Goal: Navigation & Orientation: Find specific page/section

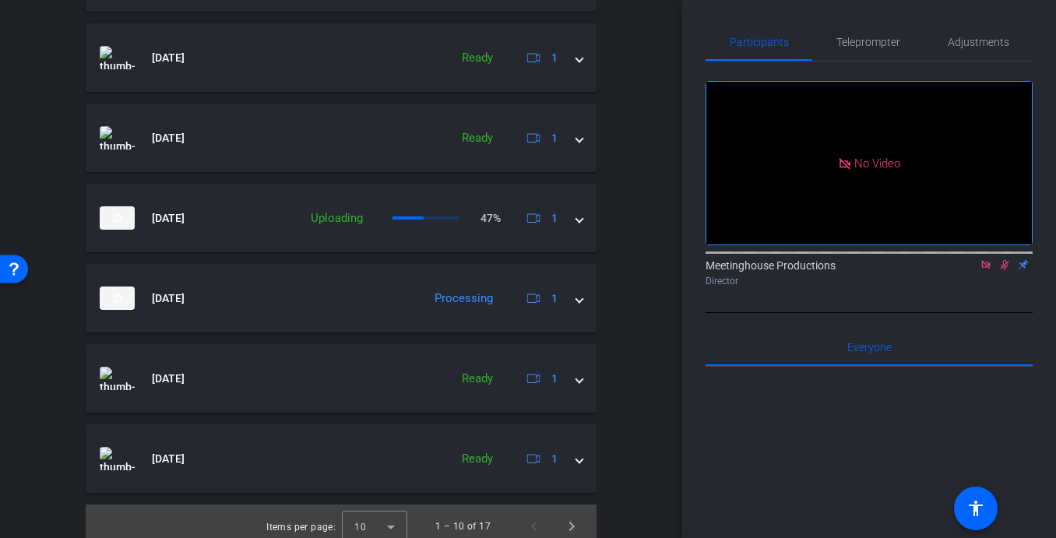
scroll to position [811, 0]
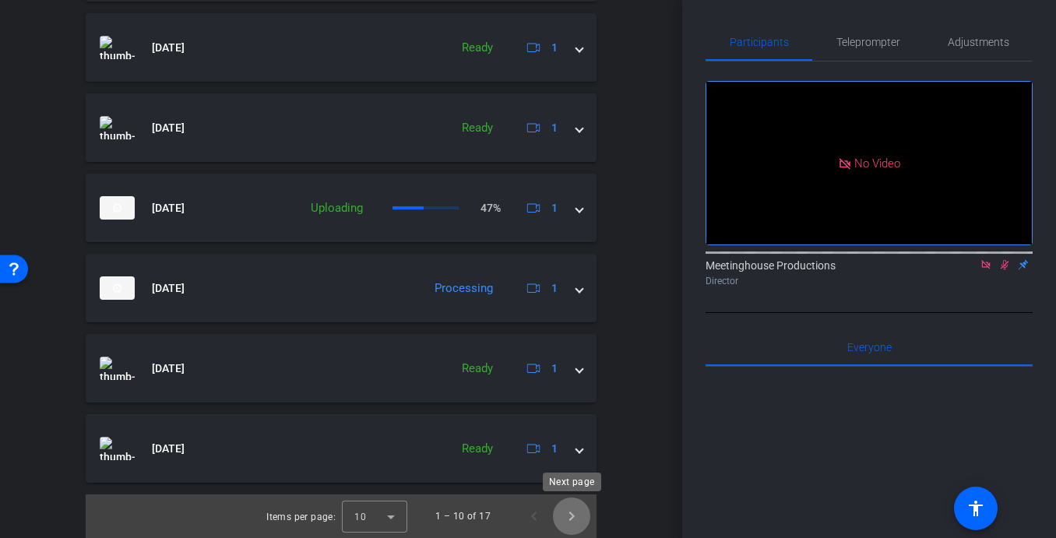
click at [575, 526] on span "Next page" at bounding box center [571, 516] width 37 height 37
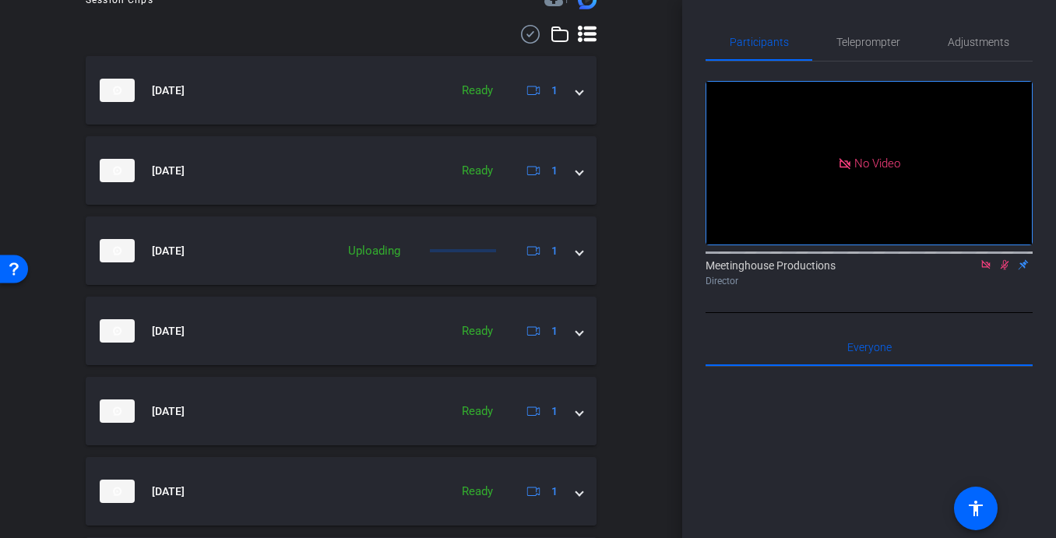
scroll to position [570, 0]
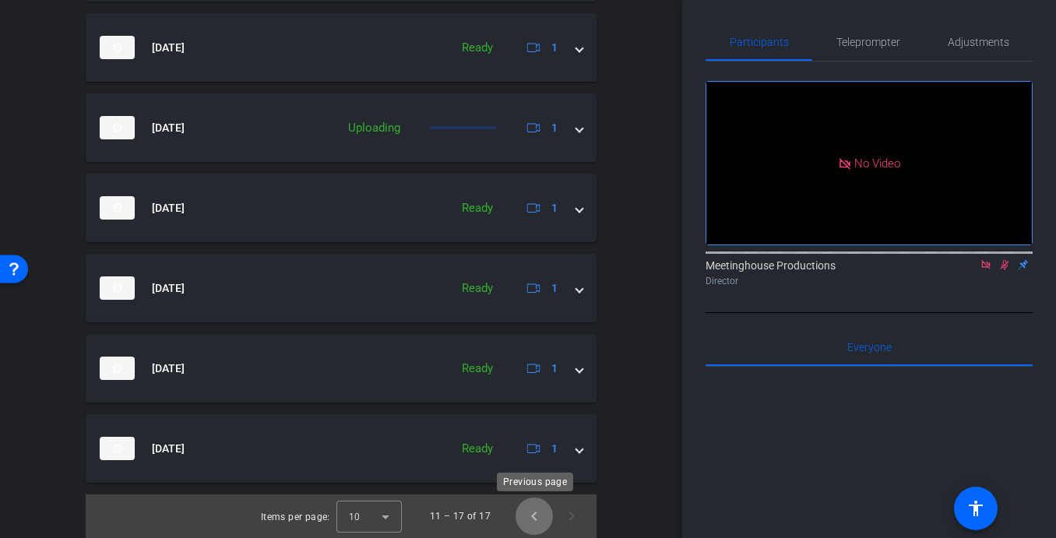
click at [534, 516] on span "Previous page" at bounding box center [534, 516] width 37 height 37
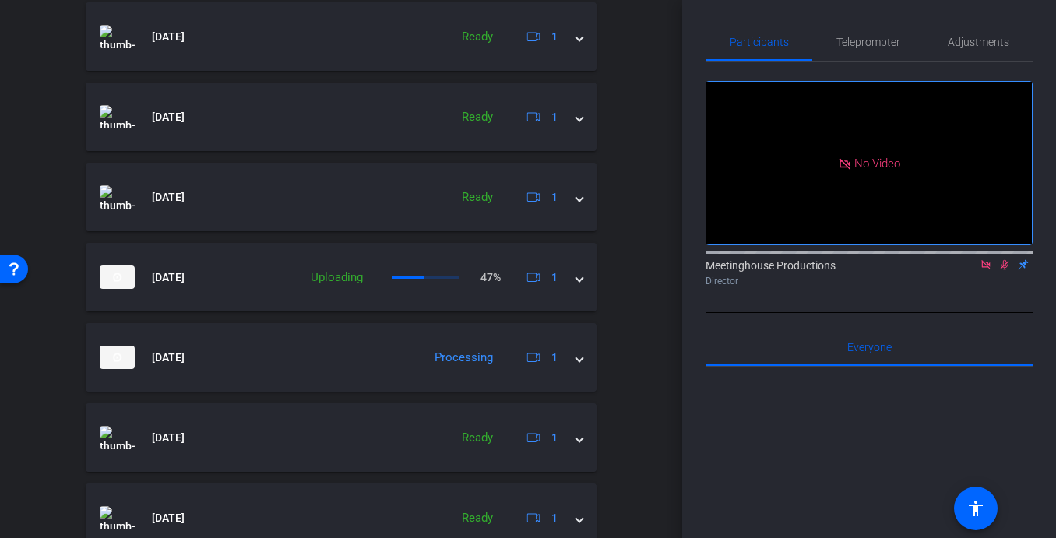
scroll to position [811, 0]
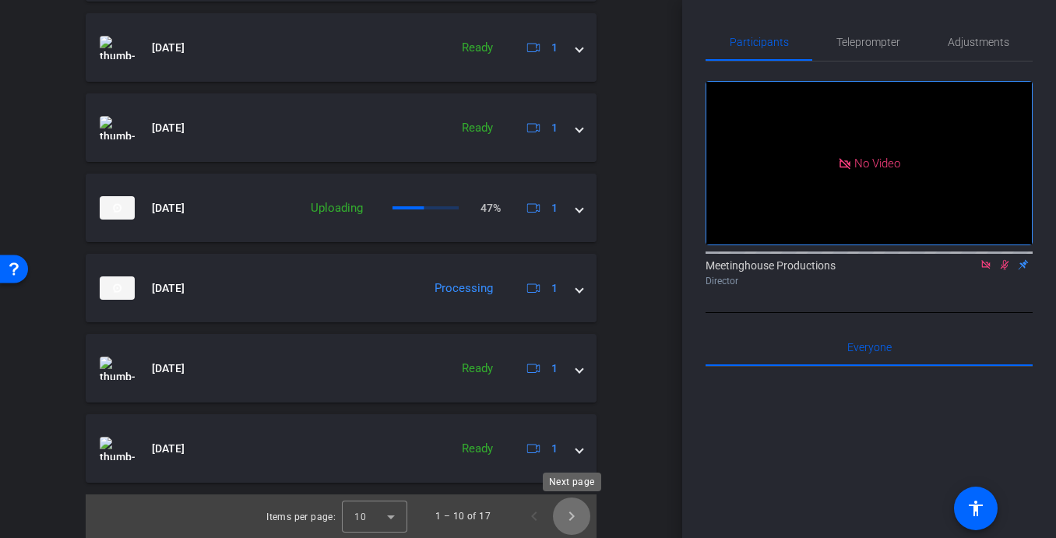
click at [577, 516] on span "Next page" at bounding box center [571, 516] width 37 height 37
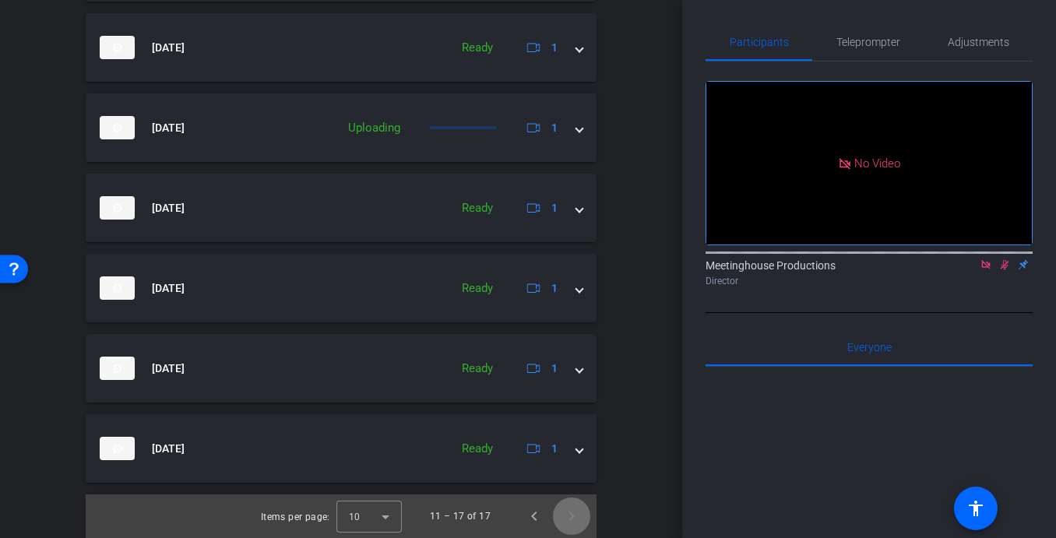
scroll to position [558, 0]
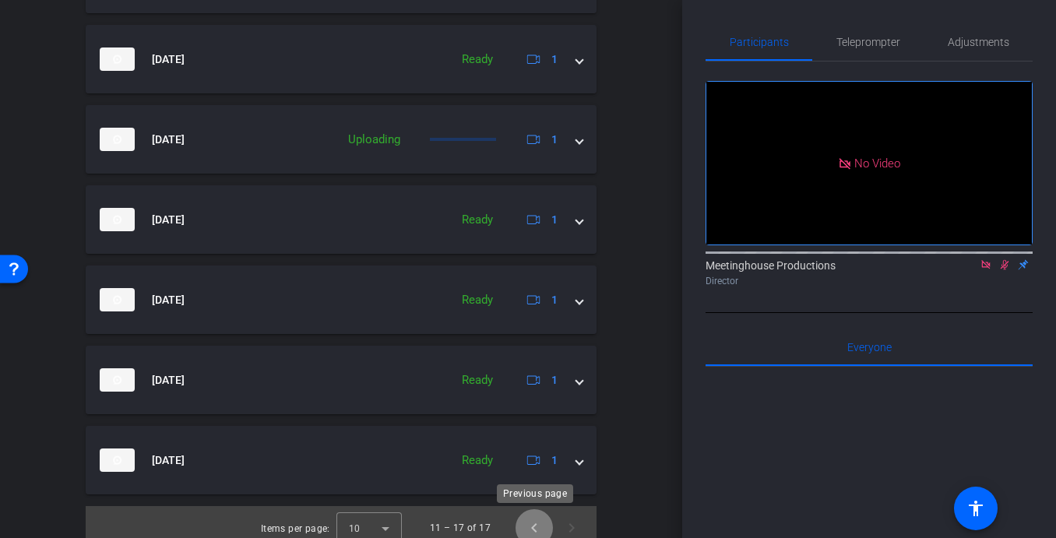
click at [540, 510] on span "Previous page" at bounding box center [534, 527] width 37 height 37
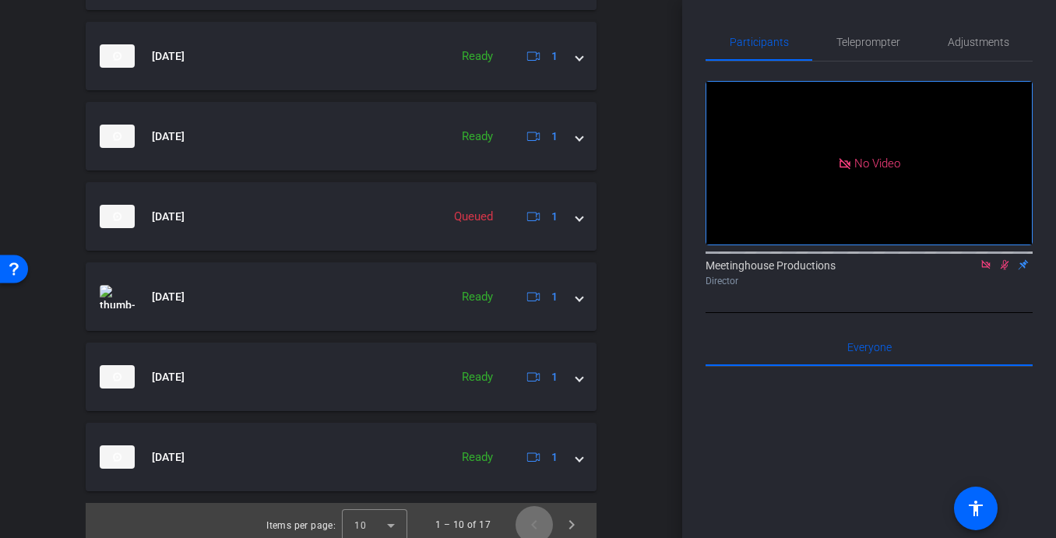
scroll to position [811, 0]
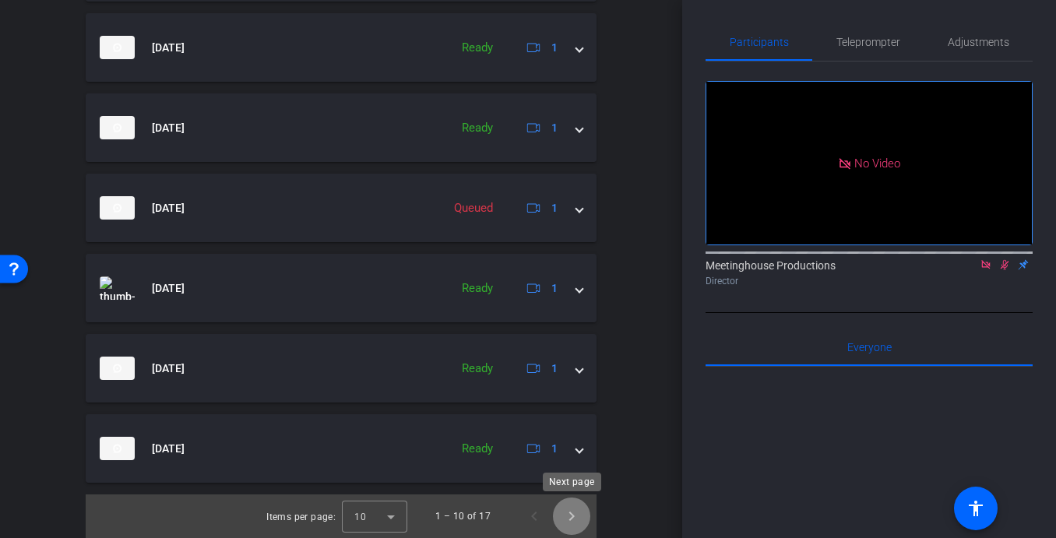
click at [571, 516] on span "Next page" at bounding box center [571, 516] width 37 height 37
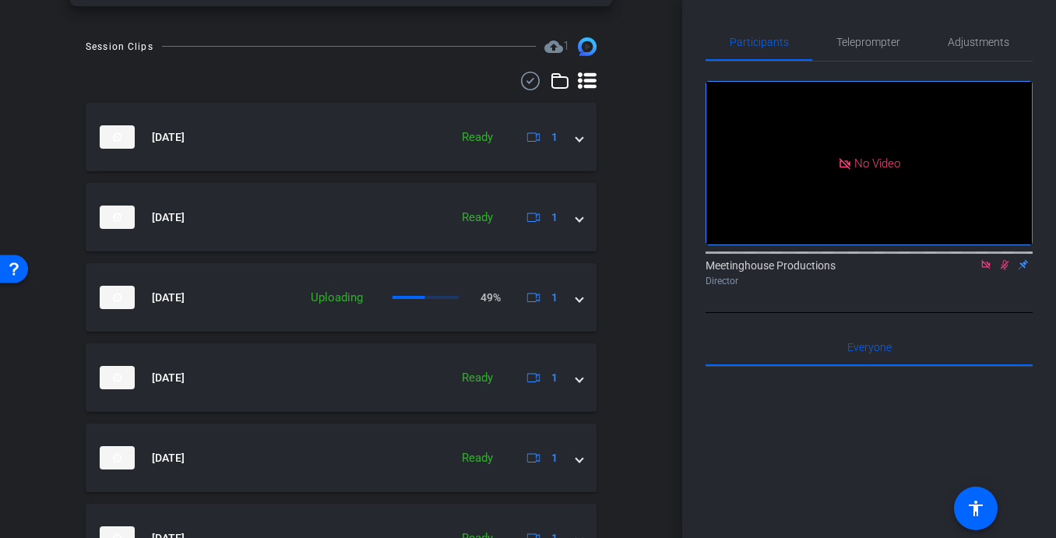
scroll to position [570, 0]
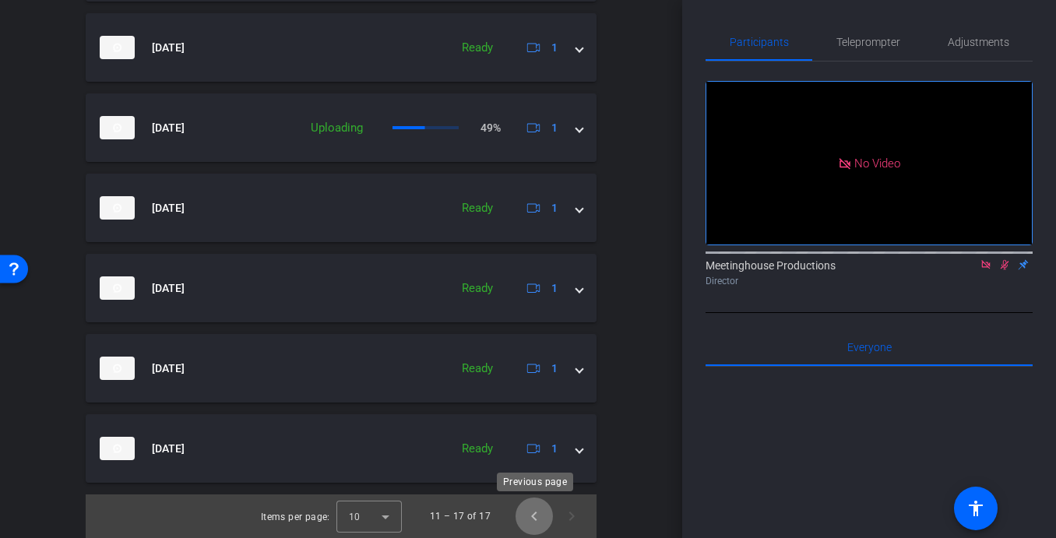
click at [534, 512] on span "Previous page" at bounding box center [534, 516] width 37 height 37
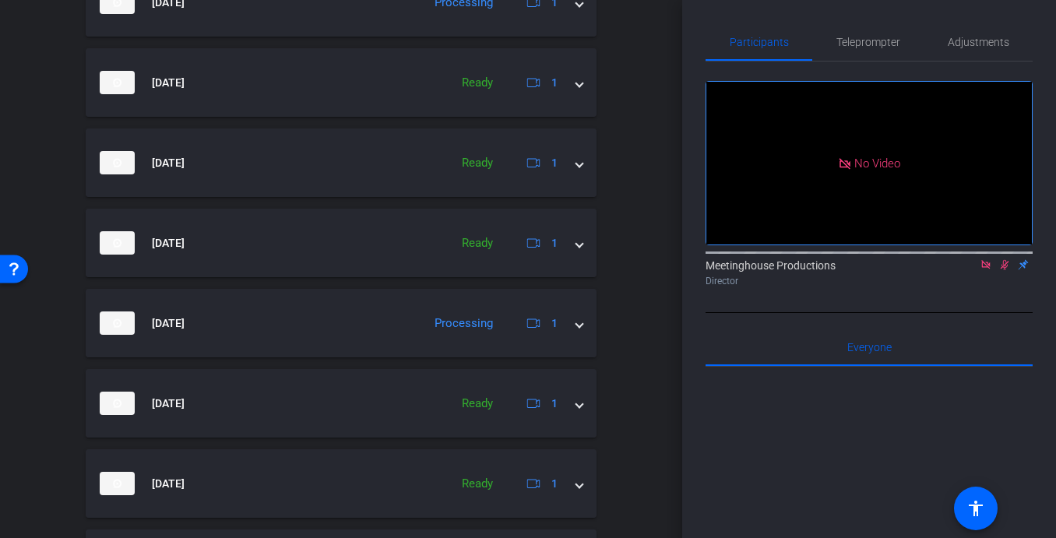
scroll to position [811, 0]
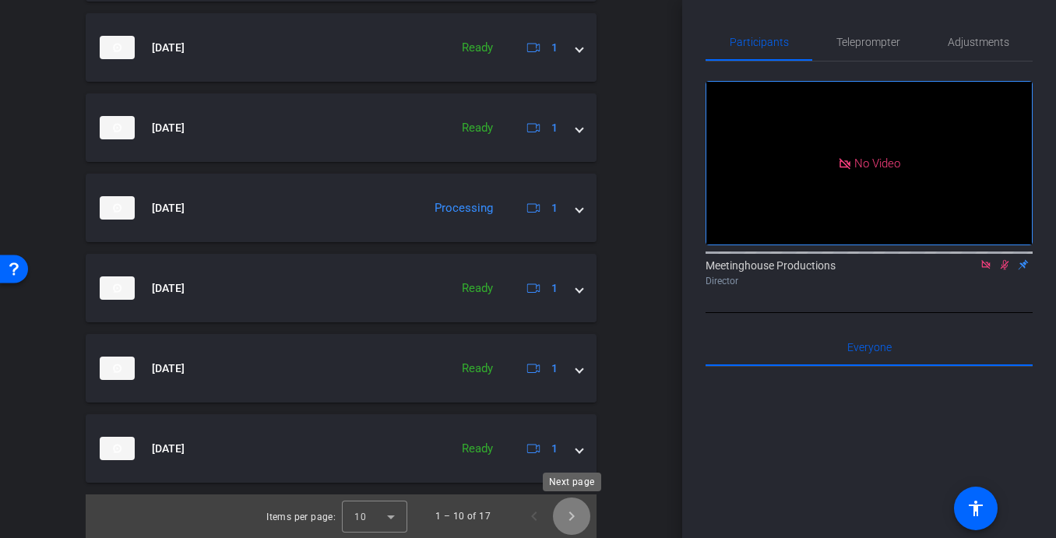
click at [576, 514] on span "Next page" at bounding box center [571, 516] width 37 height 37
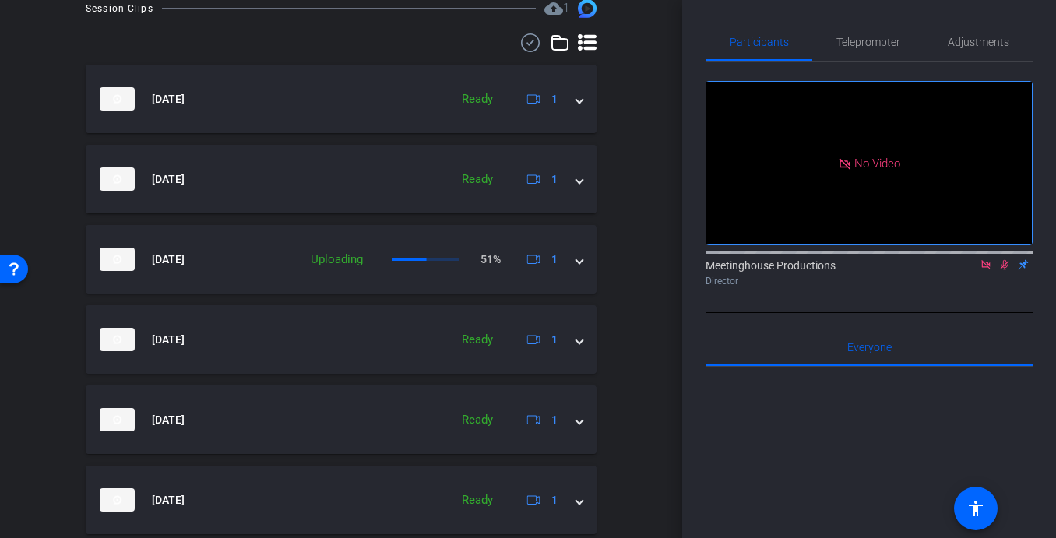
scroll to position [570, 0]
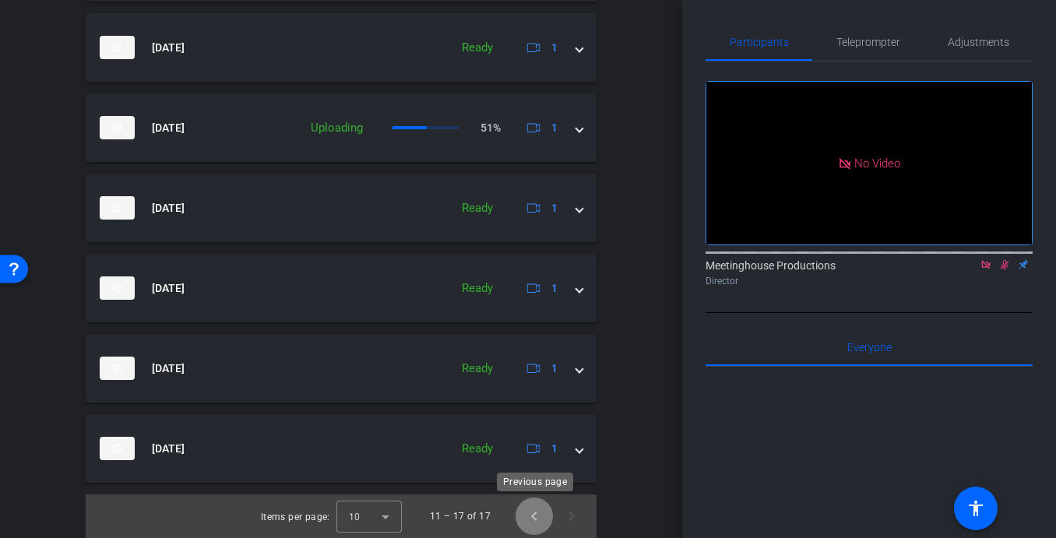
click at [535, 514] on span "Previous page" at bounding box center [534, 516] width 37 height 37
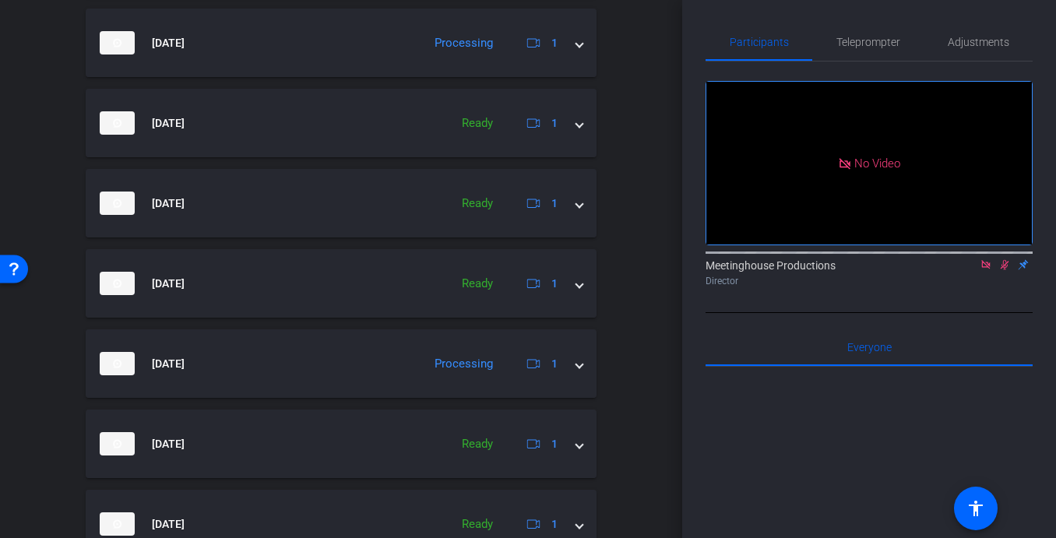
scroll to position [811, 0]
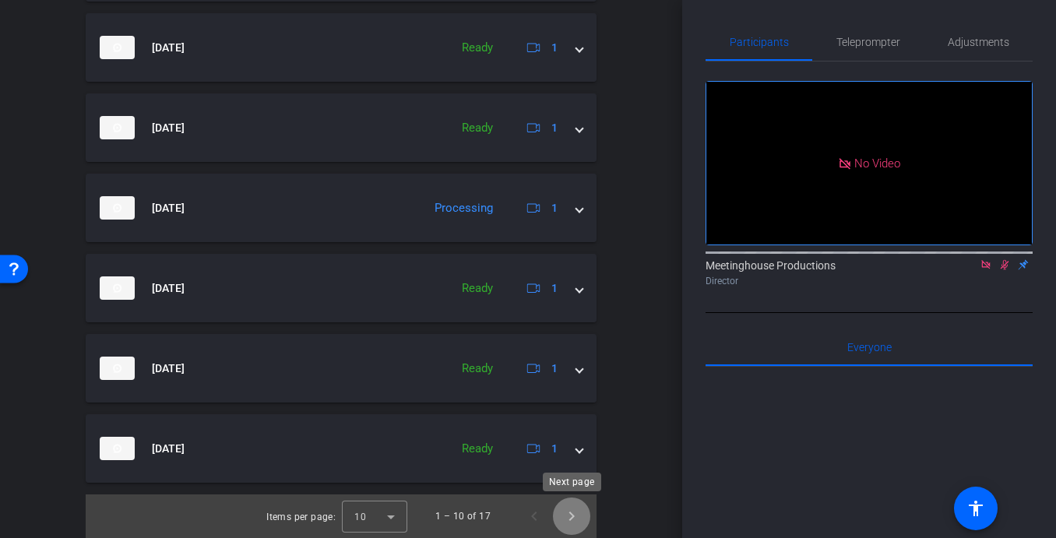
click at [573, 519] on span "Next page" at bounding box center [571, 516] width 37 height 37
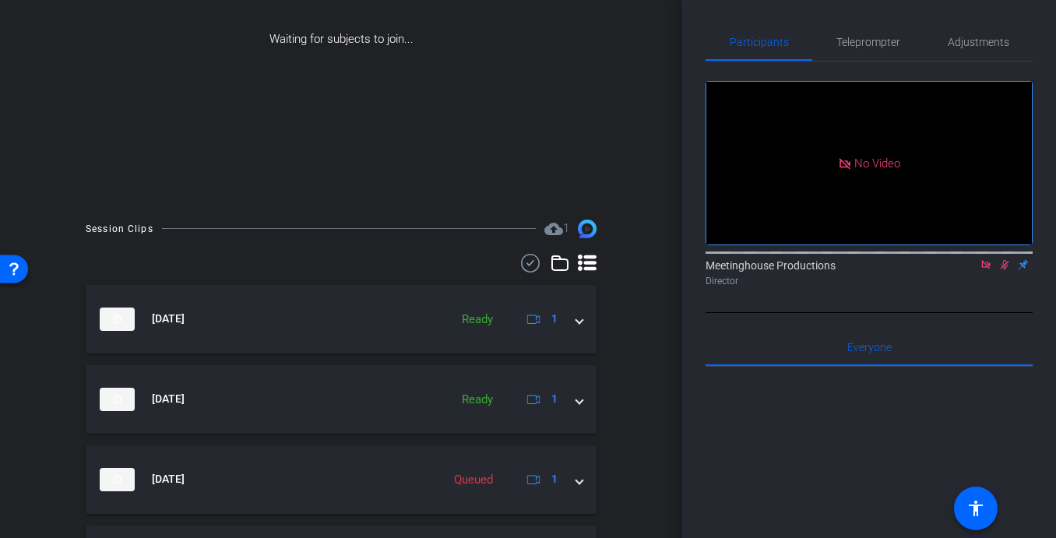
scroll to position [544, 0]
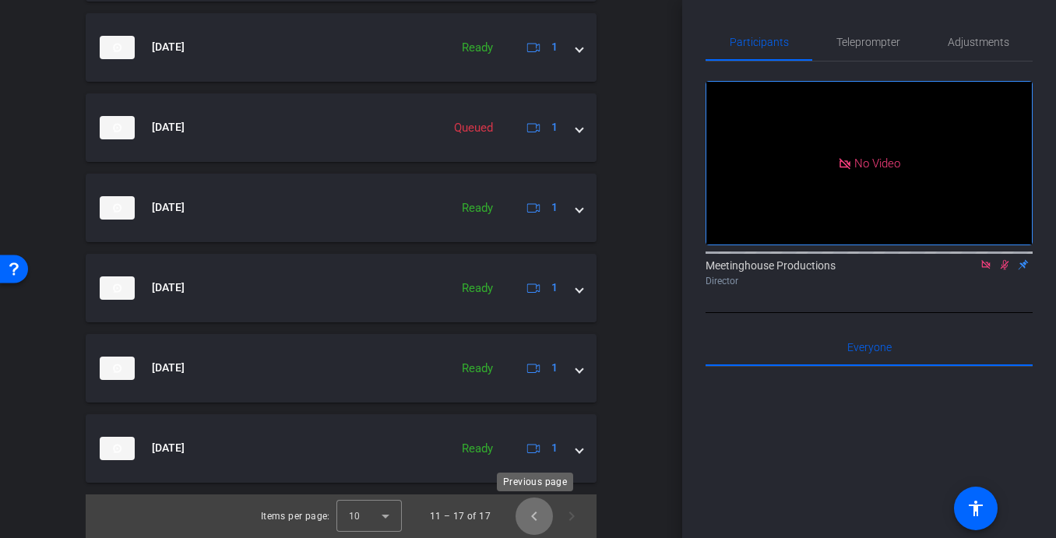
click at [536, 509] on span "Previous page" at bounding box center [534, 516] width 37 height 37
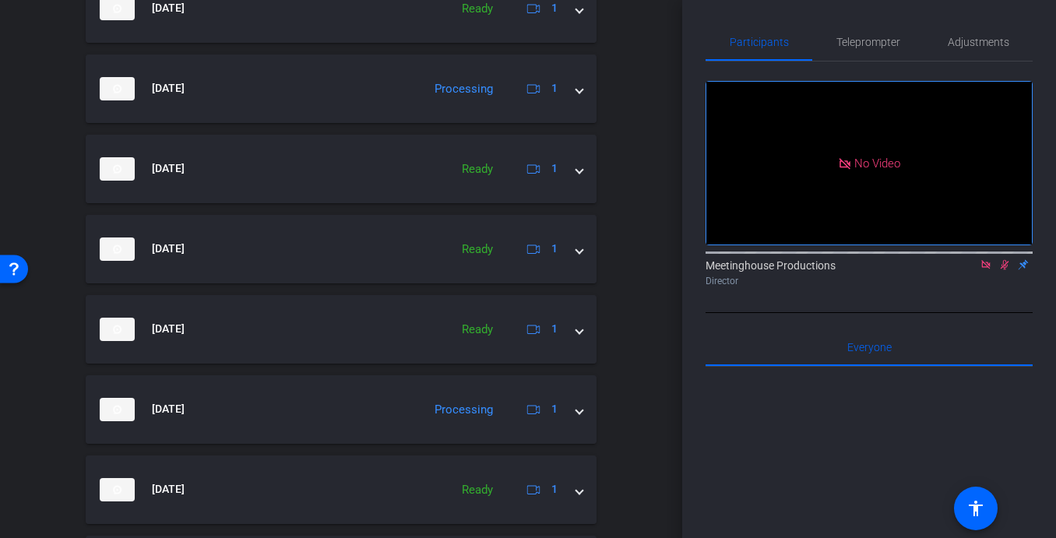
scroll to position [785, 0]
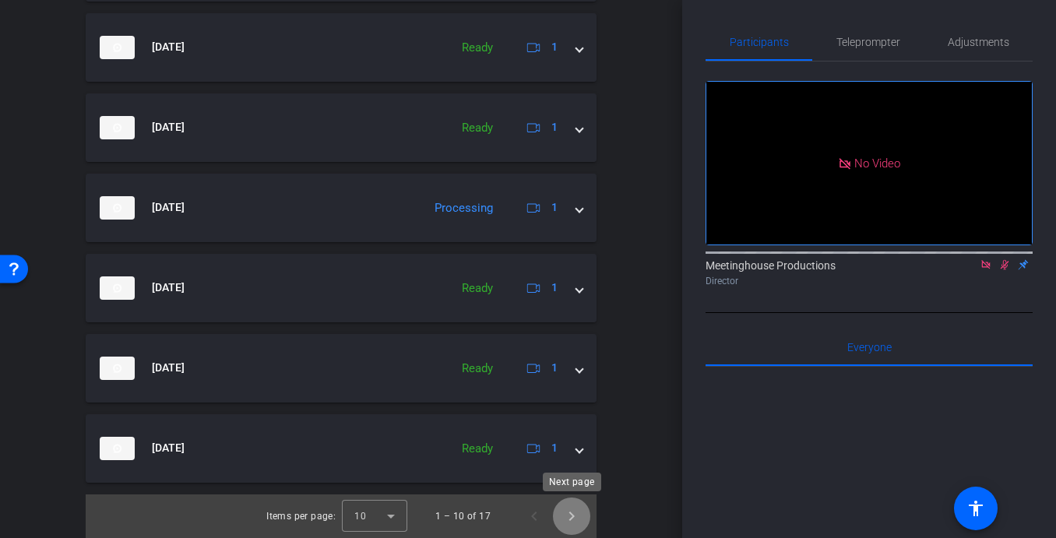
click at [571, 519] on span "Next page" at bounding box center [571, 516] width 37 height 37
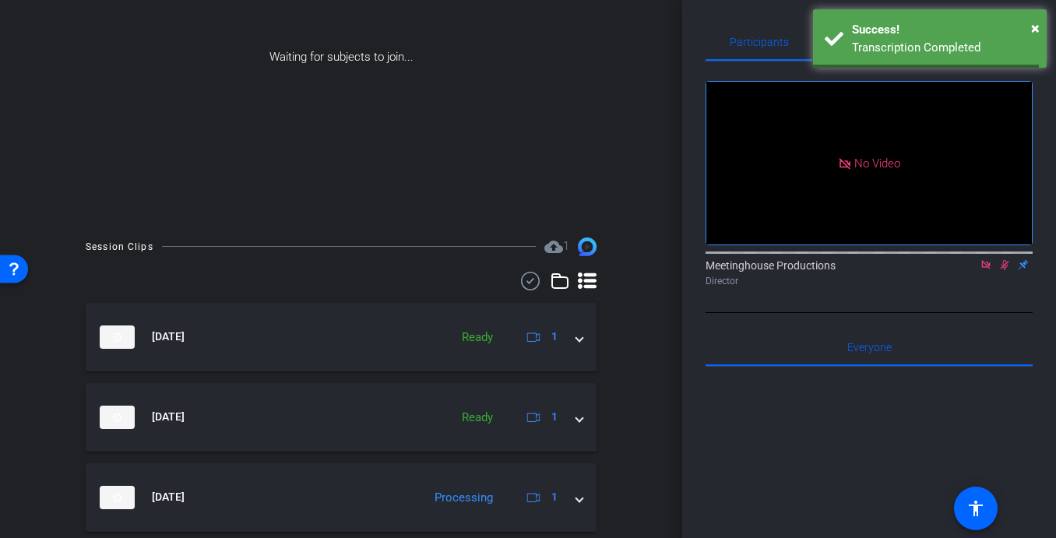
scroll to position [544, 0]
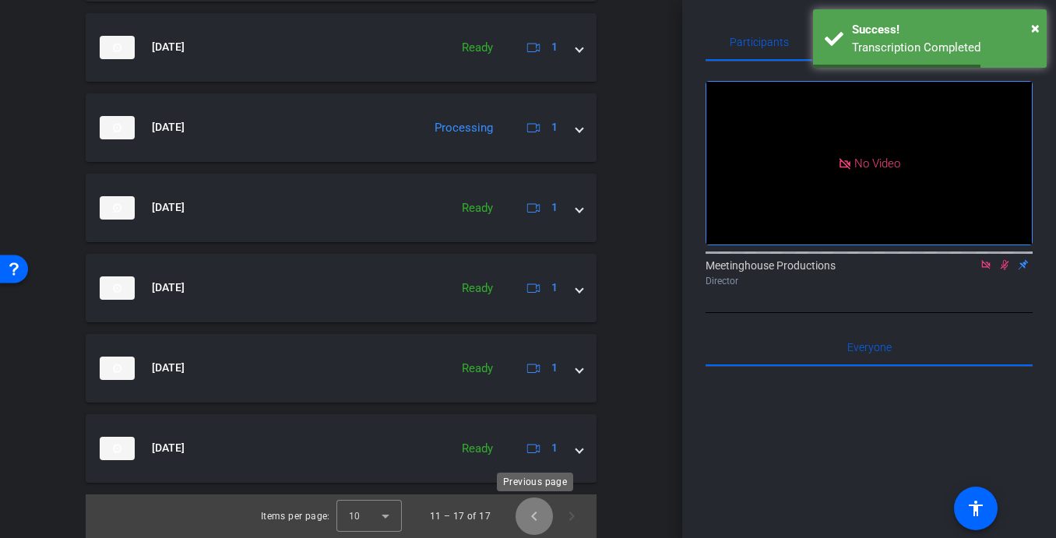
click at [532, 514] on span "Previous page" at bounding box center [534, 516] width 37 height 37
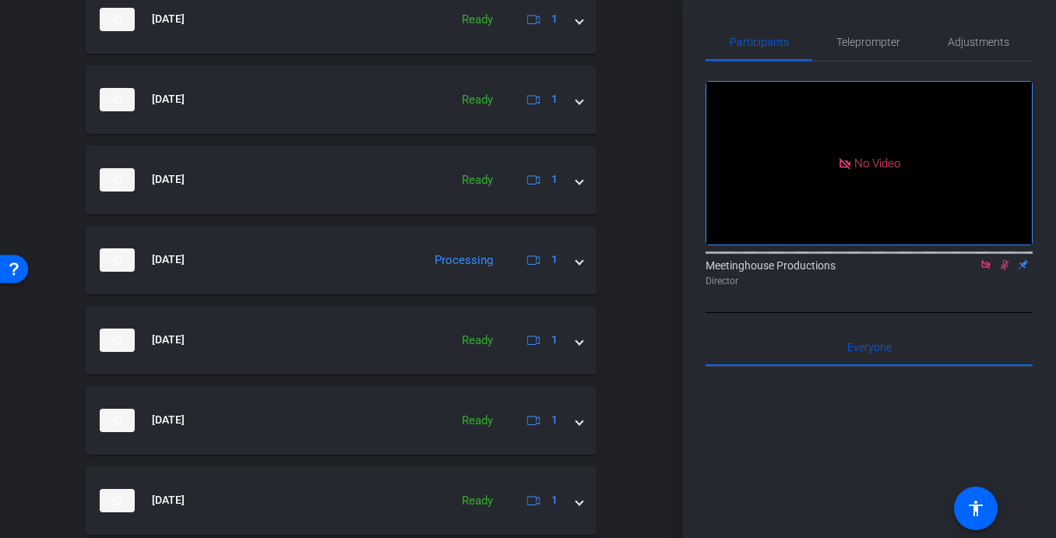
scroll to position [785, 0]
